Goal: Task Accomplishment & Management: Manage account settings

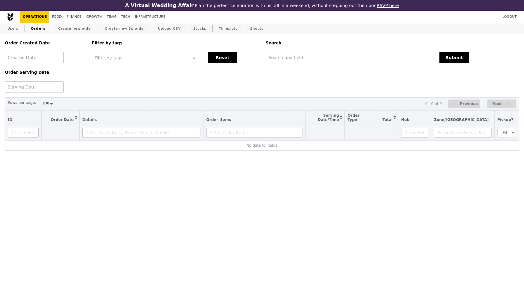
select select "100"
click at [81, 31] on link "Create new order" at bounding box center [75, 28] width 39 height 11
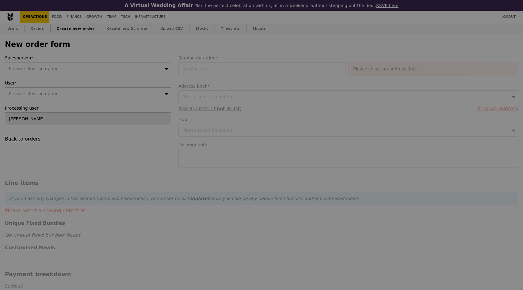
type input "Confirm"
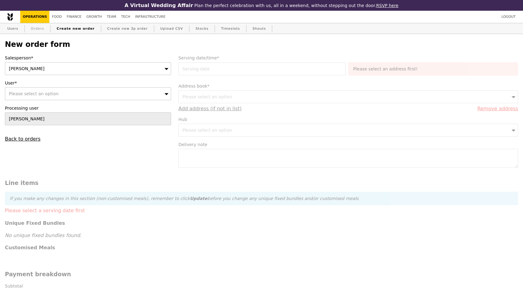
click at [36, 28] on link "Orders" at bounding box center [38, 28] width 18 height 11
select select "100"
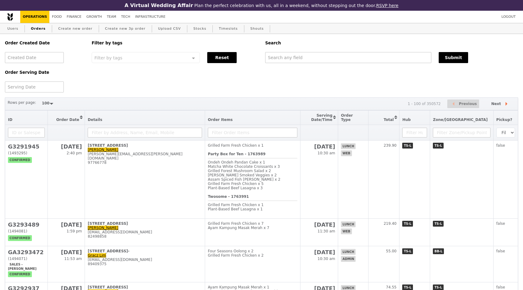
click at [156, 89] on div "Order Created Date Order Serving Date Filter by tags Filter by tags Meal_Plan W…" at bounding box center [261, 63] width 520 height 59
click at [273, 59] on input "text" at bounding box center [348, 57] width 166 height 11
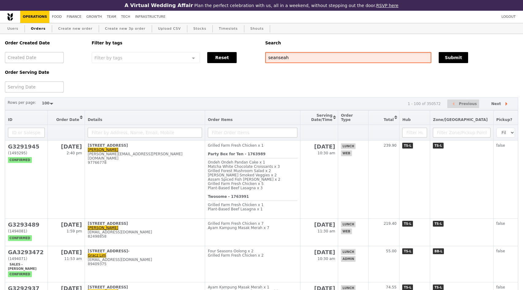
type input "seanseah"
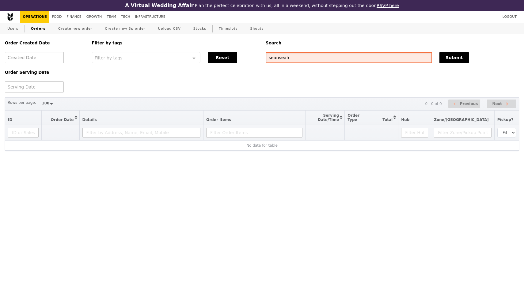
click at [284, 60] on input "seanseah" at bounding box center [349, 57] width 166 height 11
type input "[PERSON_NAME]"
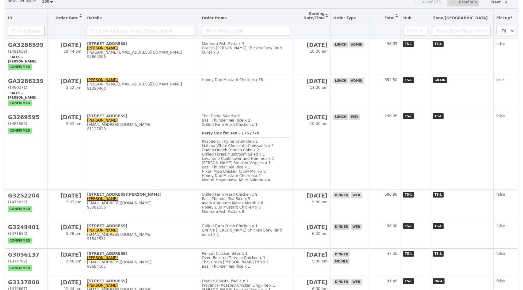
scroll to position [102, 0]
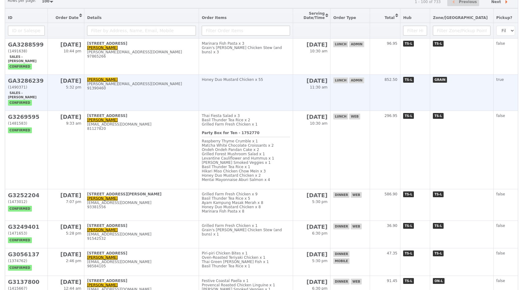
click at [153, 93] on td "[PERSON_NAME] [PERSON_NAME][EMAIL_ADDRESS][DOMAIN_NAME] 91390460" at bounding box center [141, 93] width 115 height 36
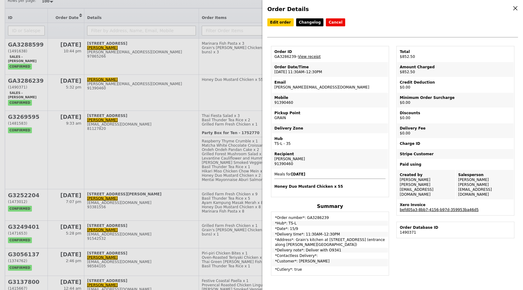
click at [411, 208] on link "befd05a3-8bb7-4156-b97d-359953ba46d5" at bounding box center [439, 210] width 79 height 4
click at [293, 56] on td "Order ID GA3286239 – View receipt" at bounding box center [330, 54] width 116 height 15
copy td "GA3286239"
click at [377, 96] on div "Mobile" at bounding box center [329, 97] width 111 height 5
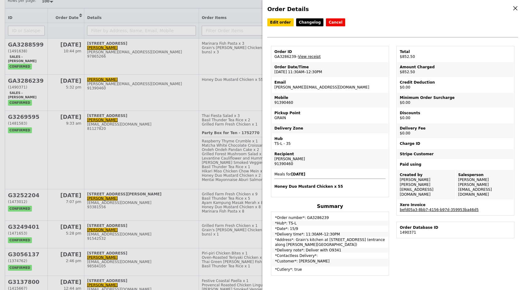
click at [352, 93] on td "Mobile 91390460" at bounding box center [330, 100] width 116 height 15
click at [410, 208] on link "befd05a3-8bb7-4156-b97d-359953ba46d5" at bounding box center [439, 210] width 79 height 4
click at [401, 31] on div "Edit order Changelog Cancel Order ID GA3286239 – View receipt Order Date/Time […" at bounding box center [392, 32] width 251 height 28
